Goal: Task Accomplishment & Management: Manage account settings

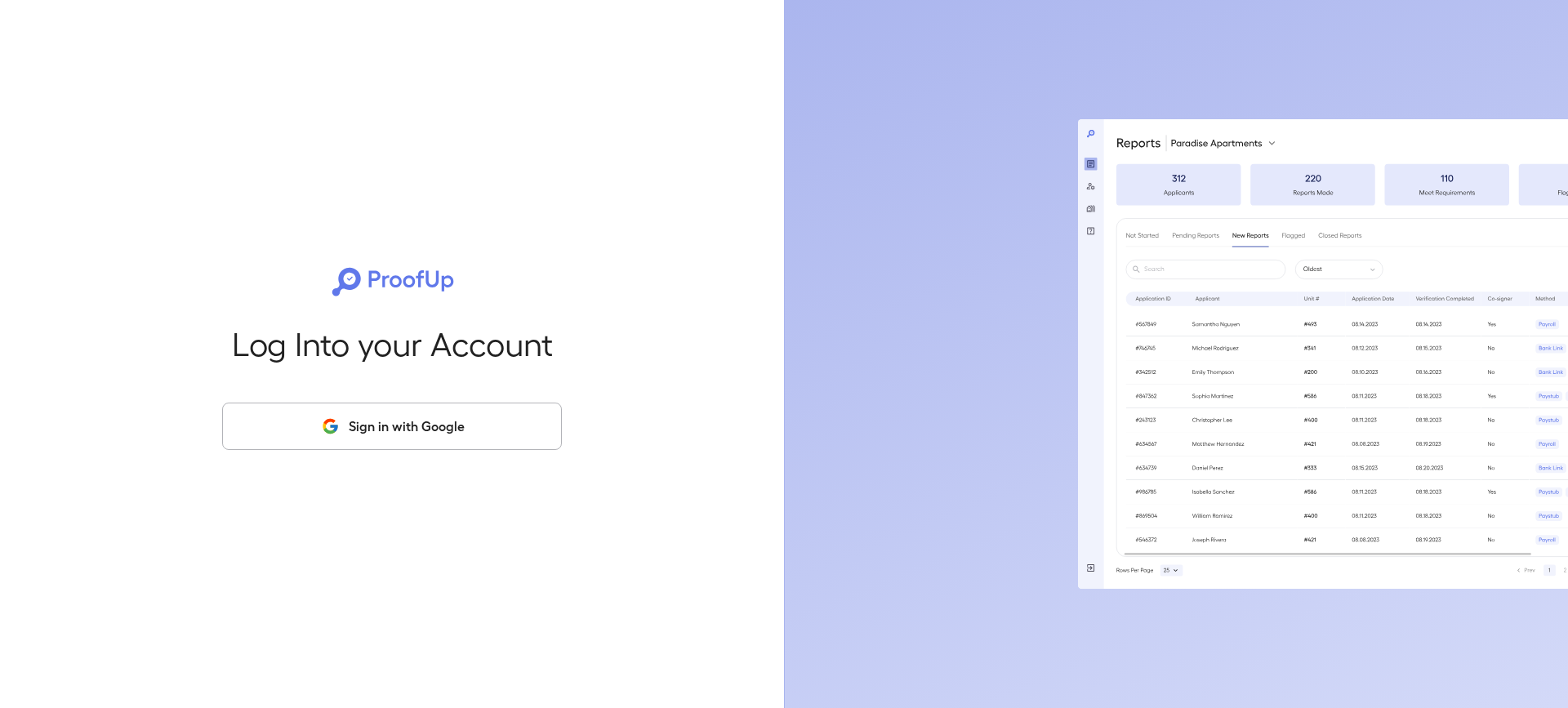
click at [372, 425] on button "Sign in with Google" at bounding box center [392, 426] width 340 height 48
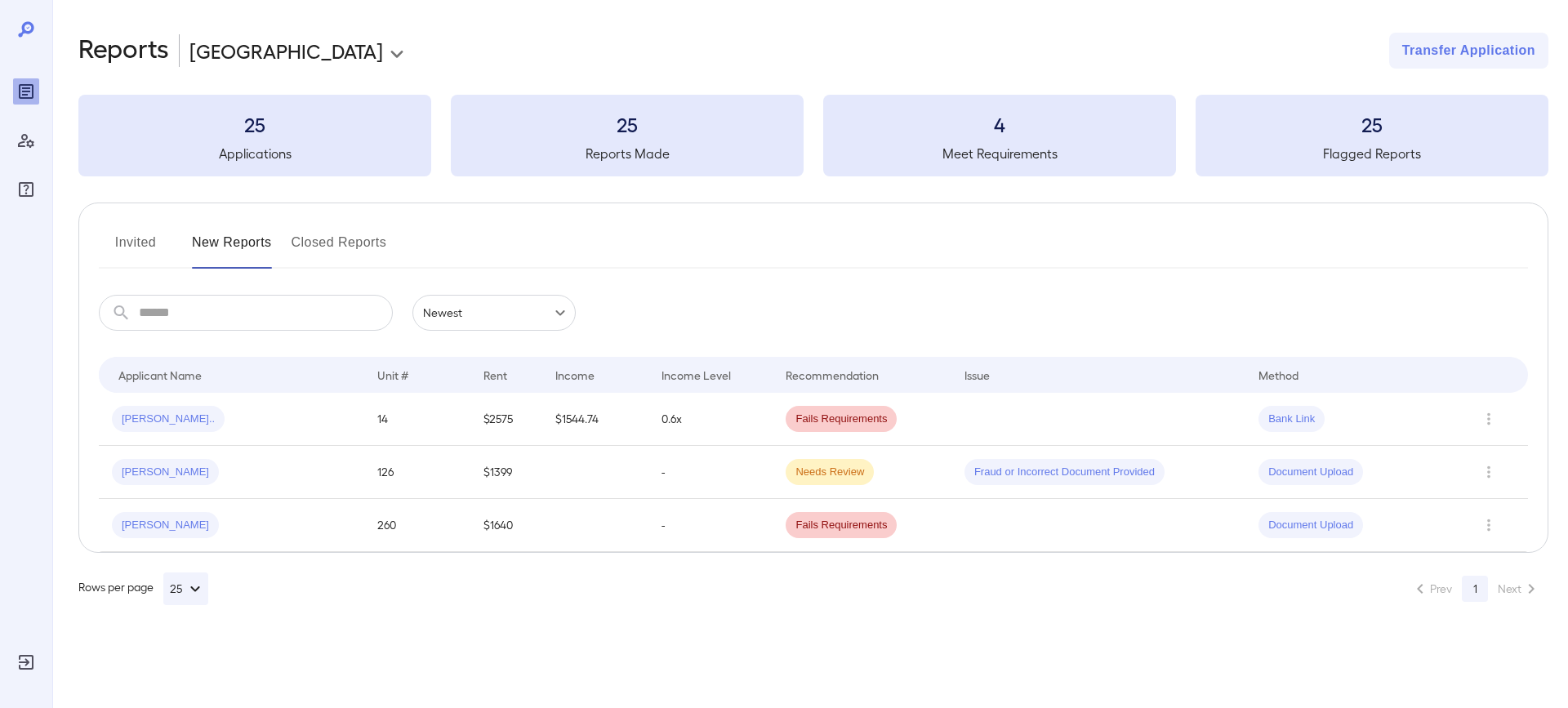
click at [138, 232] on button "Invited" at bounding box center [136, 249] width 74 height 39
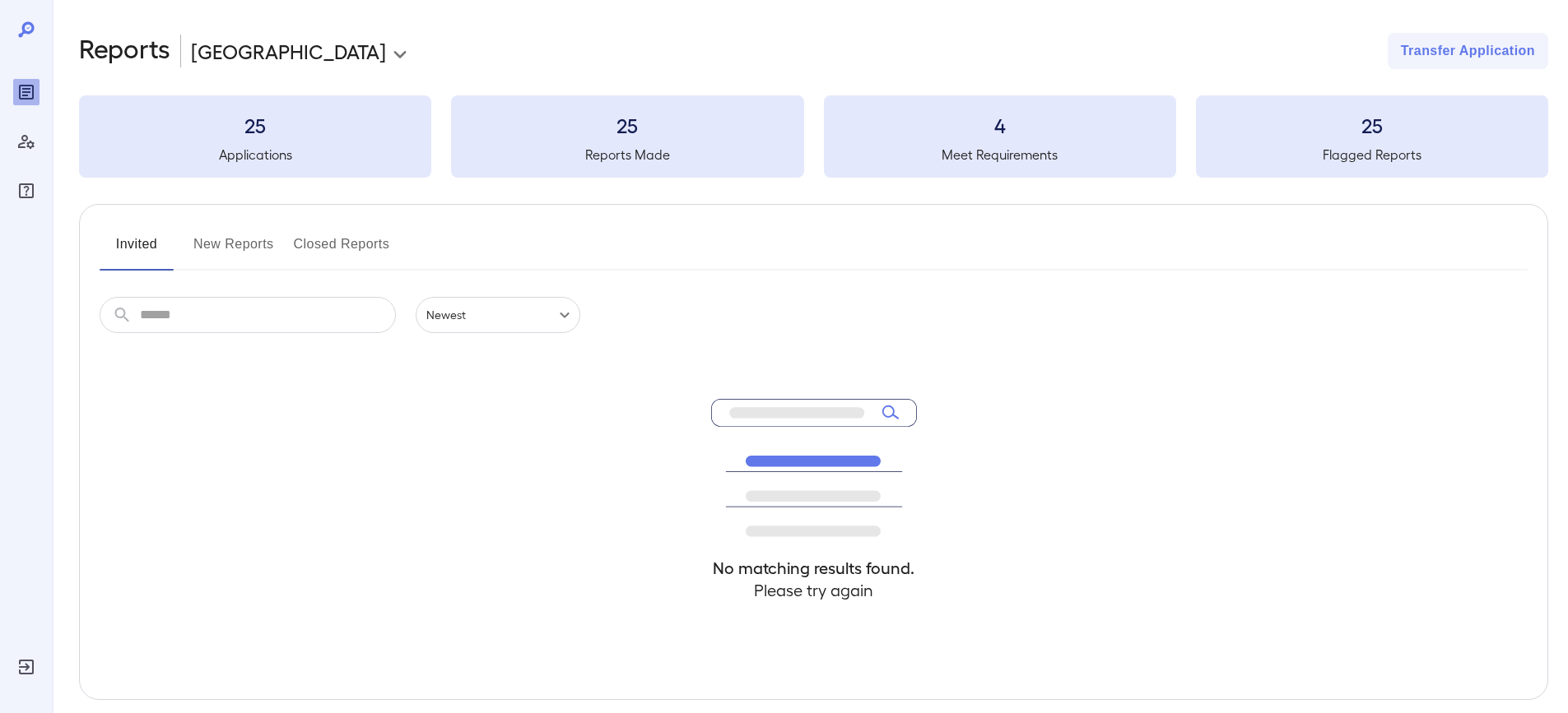
click at [273, 246] on button "New Reports" at bounding box center [234, 250] width 80 height 39
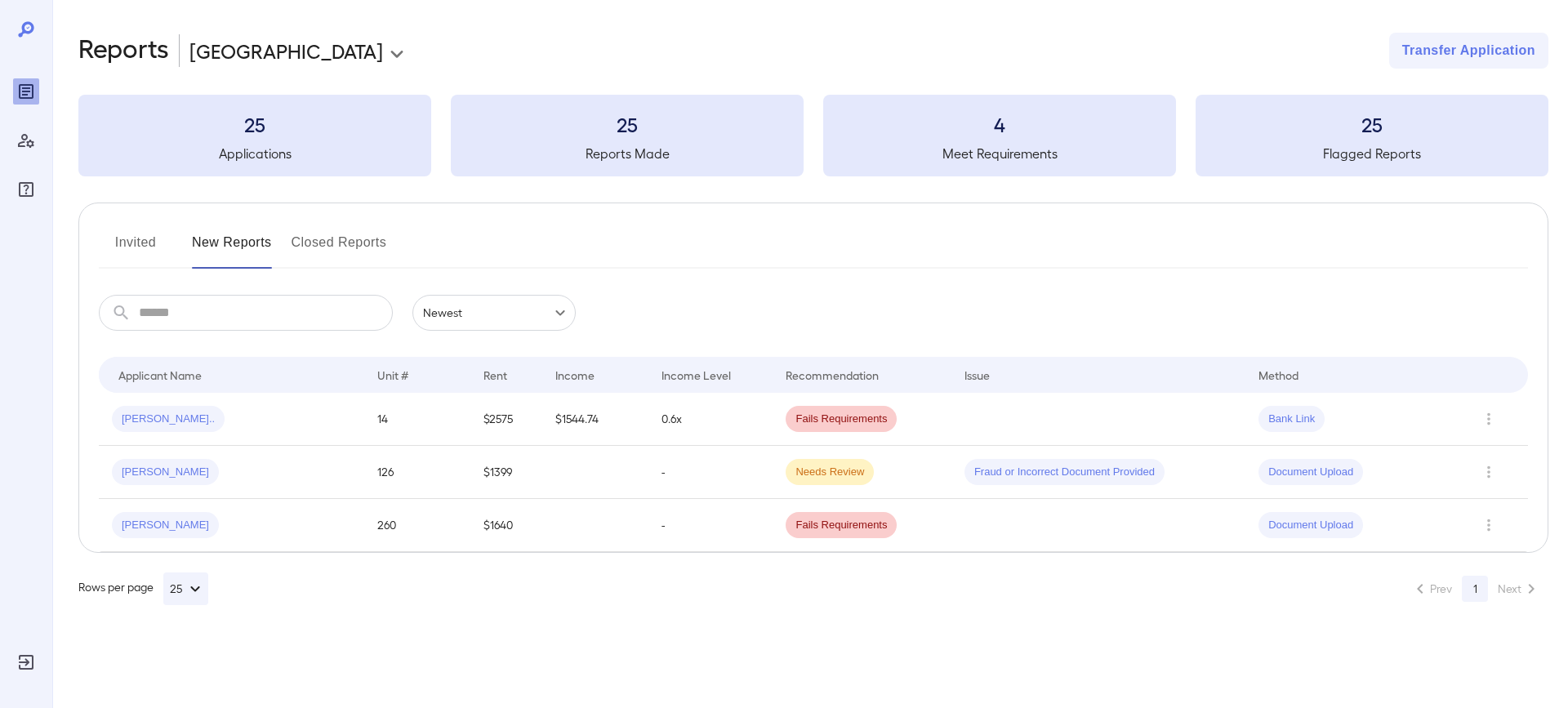
click at [152, 243] on button "Invited" at bounding box center [136, 249] width 74 height 39
